Goal: Information Seeking & Learning: Learn about a topic

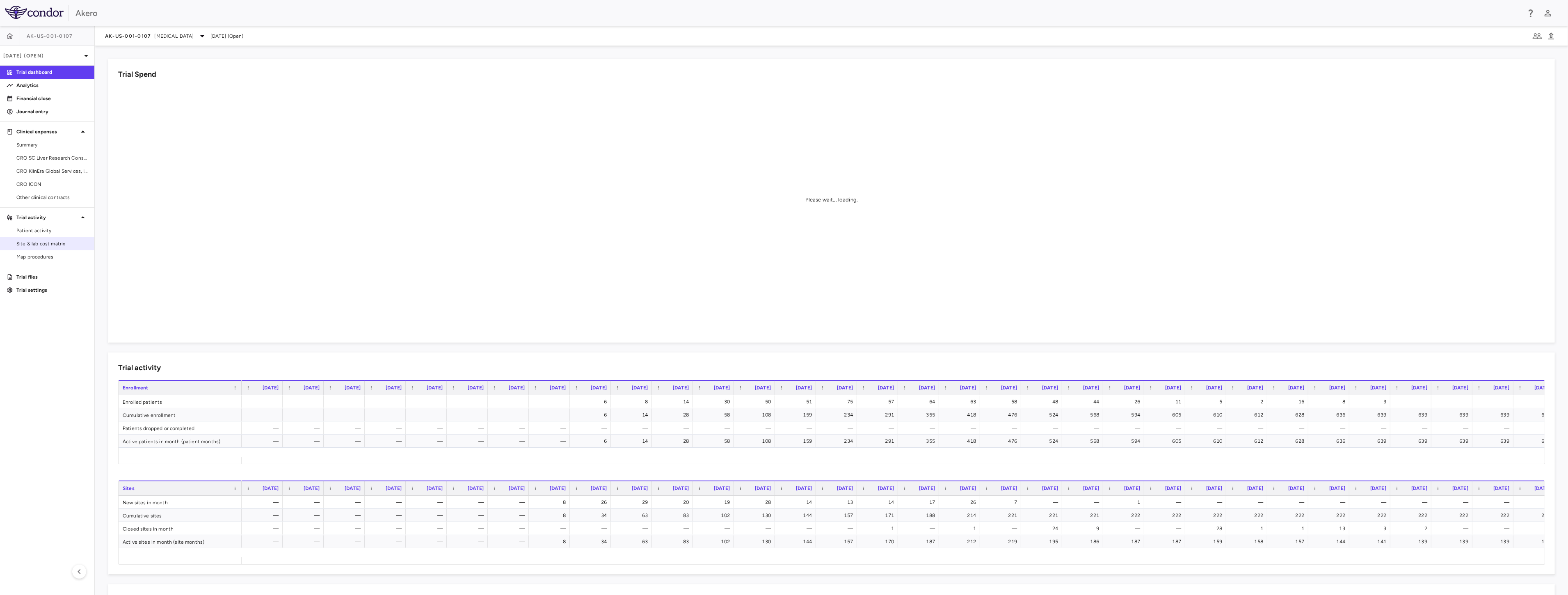
click at [46, 243] on span "Site & lab cost matrix" at bounding box center [52, 244] width 71 height 7
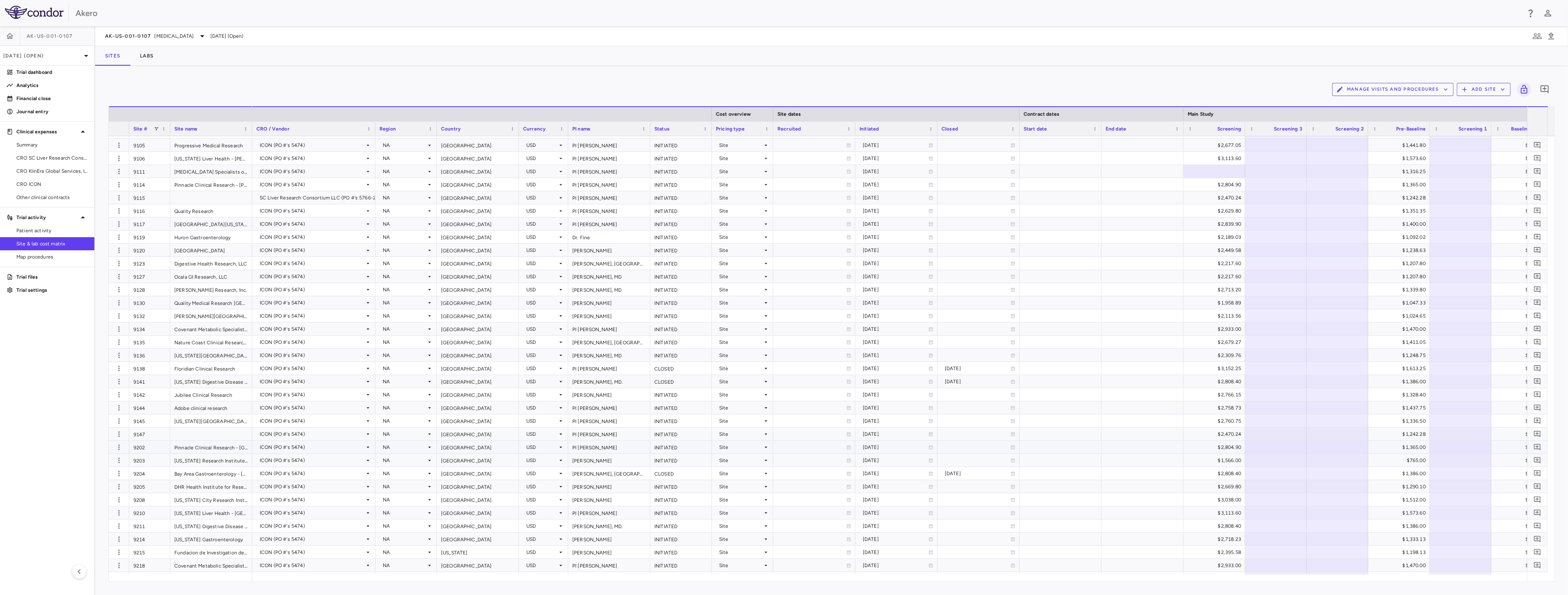
click at [135, 446] on div "9202" at bounding box center [149, 446] width 41 height 12
click at [112, 444] on div at bounding box center [119, 446] width 20 height 12
click at [1417, 449] on div "$1,365.00" at bounding box center [1400, 447] width 50 height 13
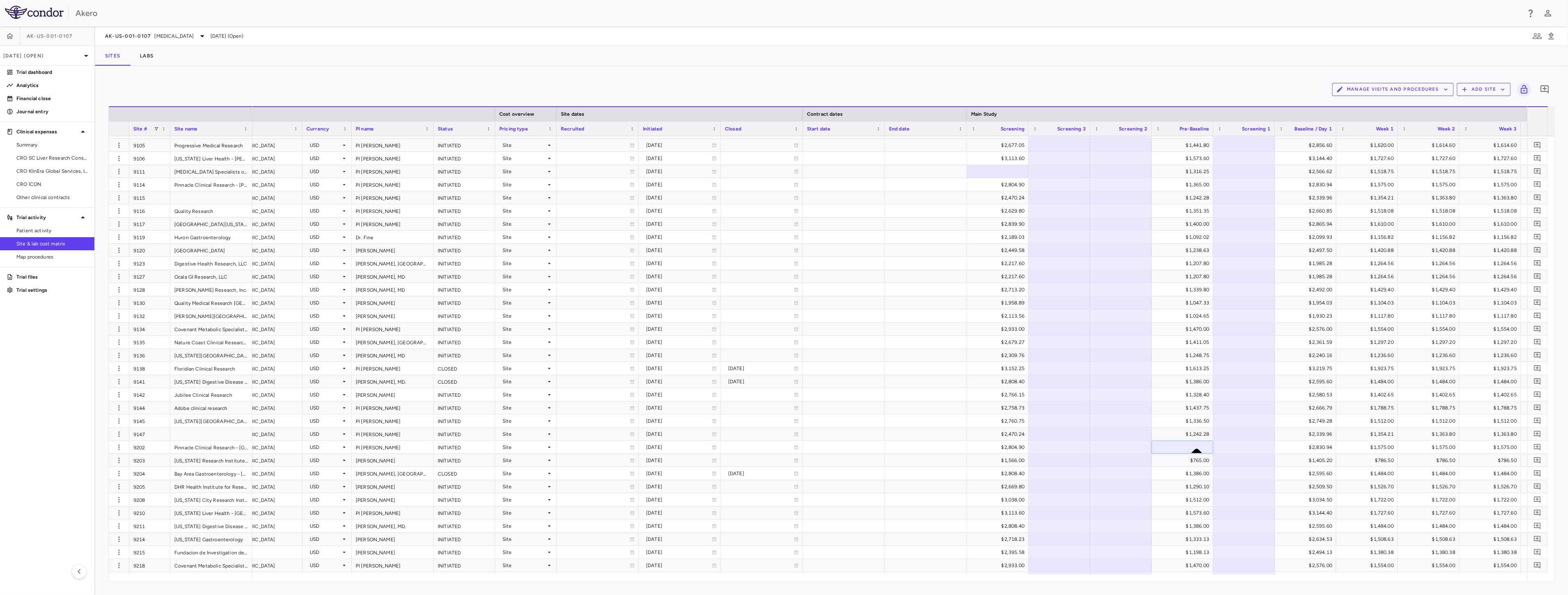
scroll to position [0, 267]
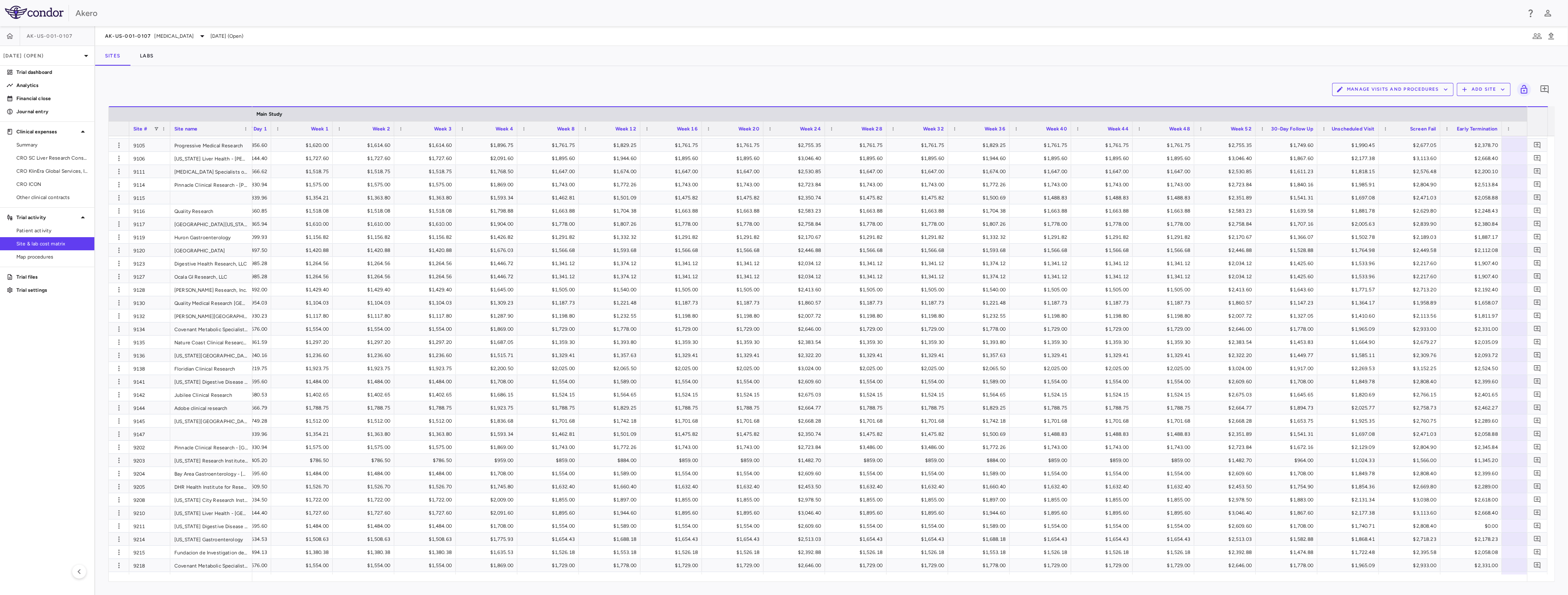
click at [63, 406] on aside "AK-US-001-0107 Sep 2025 (Open) Trial dashboard Analytics Financial close Journa…" at bounding box center [47, 310] width 95 height 569
click at [197, 449] on div "Pinnacle Clinical Research - San Antonio" at bounding box center [211, 446] width 82 height 12
click at [694, 446] on div "$1,743.00" at bounding box center [673, 447] width 50 height 13
click at [805, 448] on div "$2,723.84" at bounding box center [796, 447] width 50 height 13
click at [749, 448] on div "$1,743.00" at bounding box center [734, 447] width 50 height 13
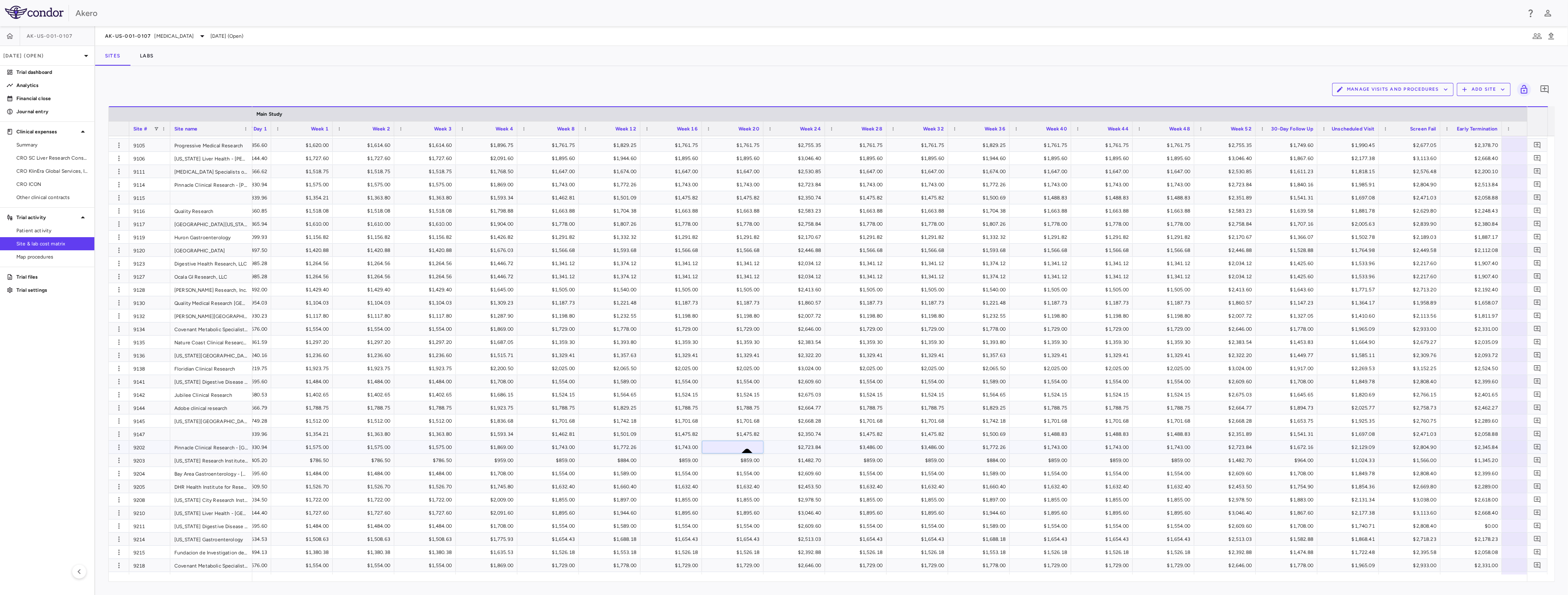
click at [109, 449] on div at bounding box center [119, 446] width 20 height 12
click at [1121, 448] on div "$1,743.00" at bounding box center [1103, 447] width 50 height 13
click at [1060, 450] on div "$1,743.00" at bounding box center [1042, 447] width 50 height 13
click at [1111, 448] on div "$1,743.00" at bounding box center [1103, 447] width 50 height 13
click at [1175, 446] on div "$1,743.00" at bounding box center [1165, 447] width 50 height 13
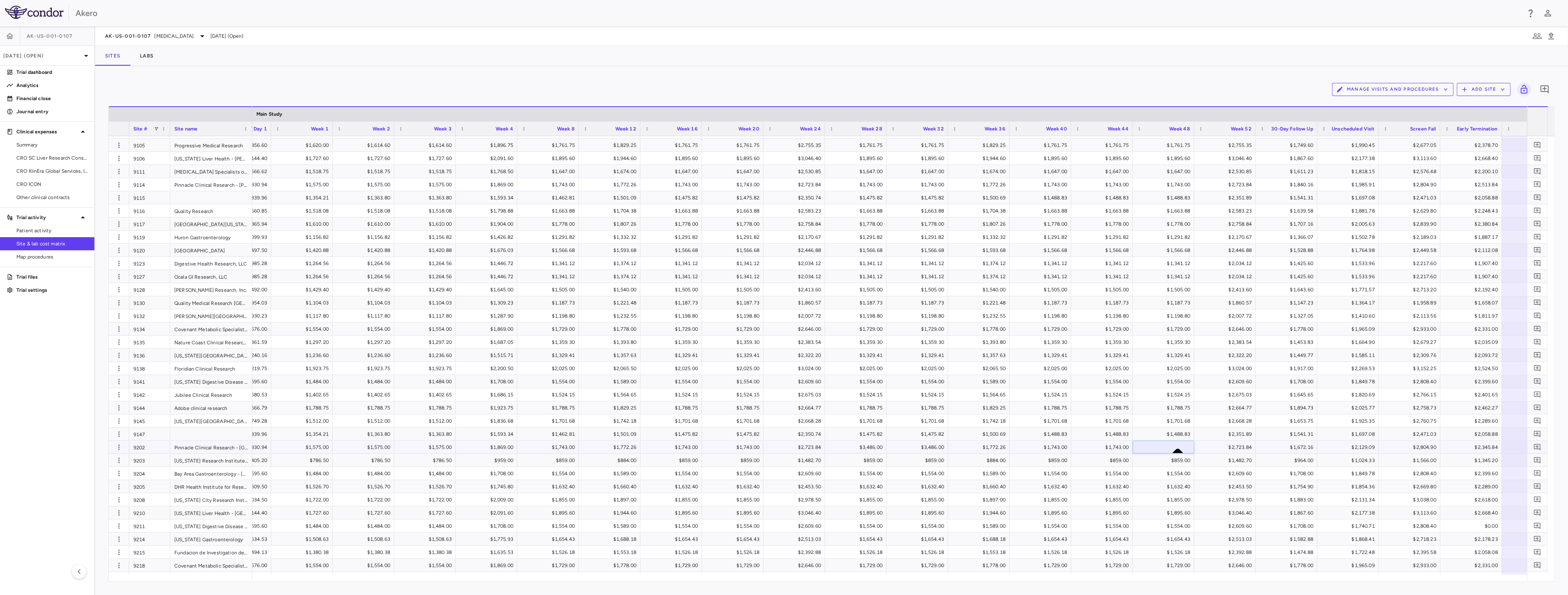
click at [1244, 446] on div "$2,723.84" at bounding box center [1226, 447] width 50 height 13
click at [929, 442] on div "$3,486.00" at bounding box center [919, 447] width 50 height 13
